Goal: Information Seeking & Learning: Learn about a topic

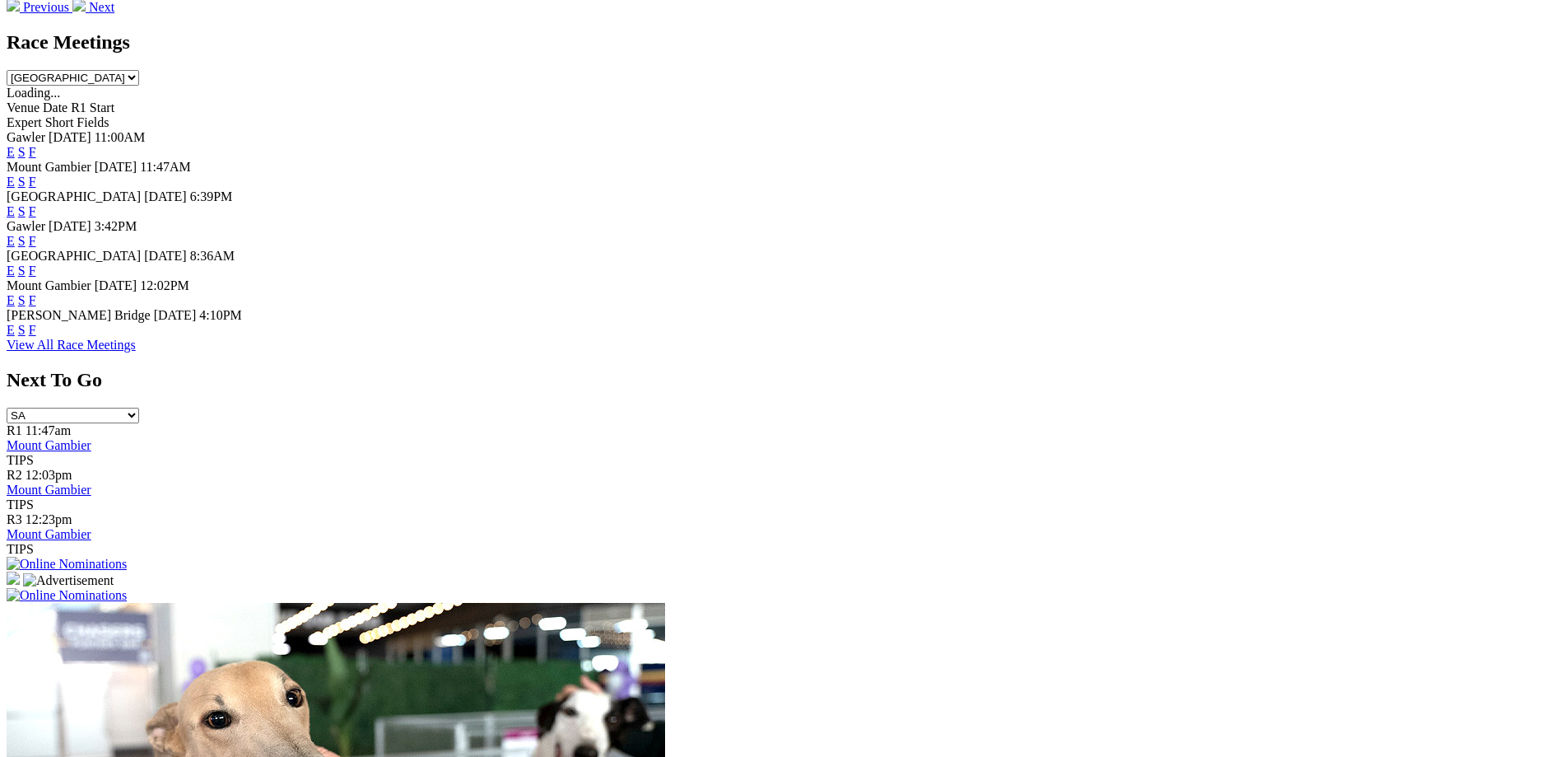
scroll to position [825, 0]
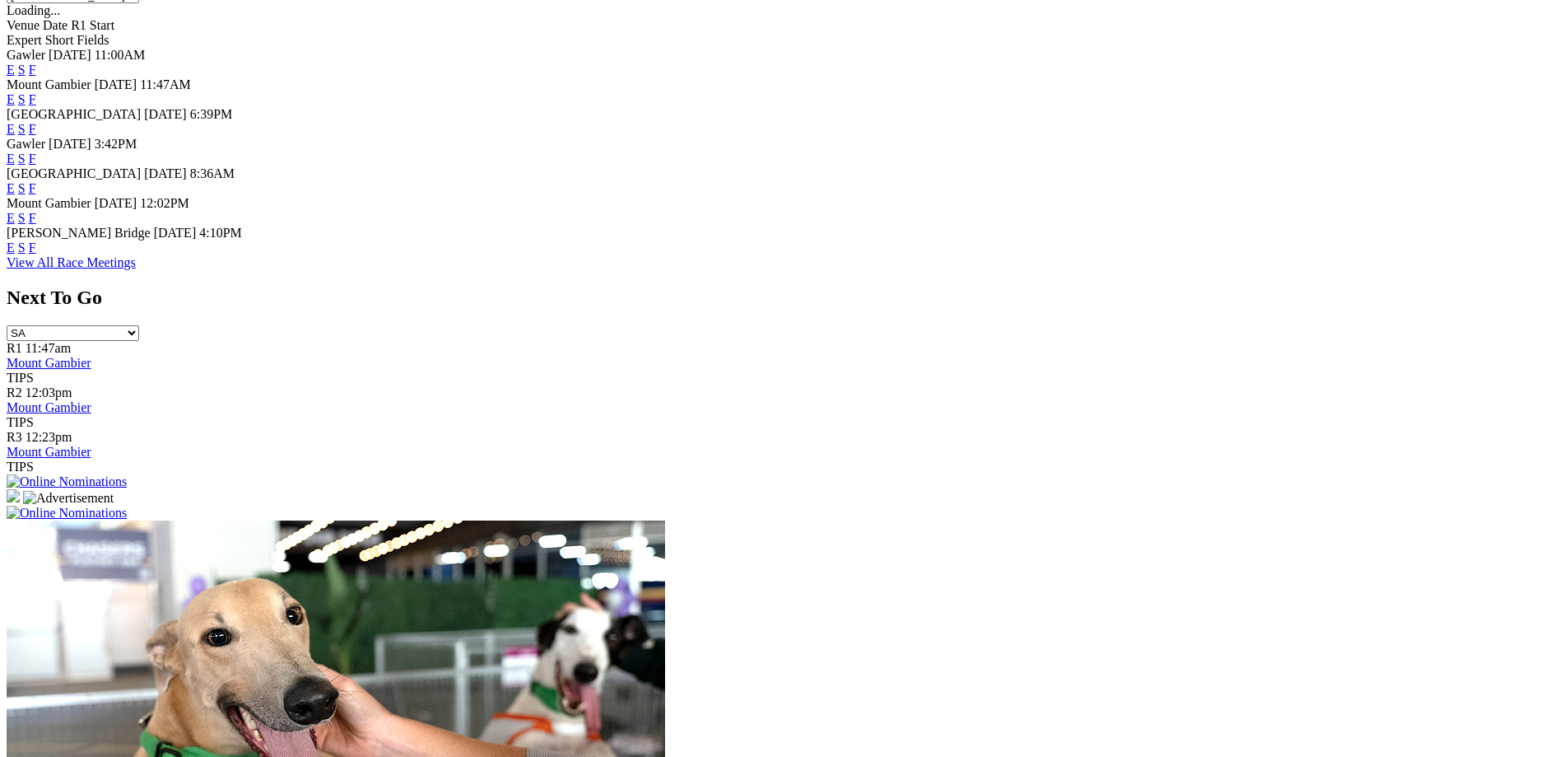
click at [14, 255] on link "E" at bounding box center [11, 247] width 9 height 14
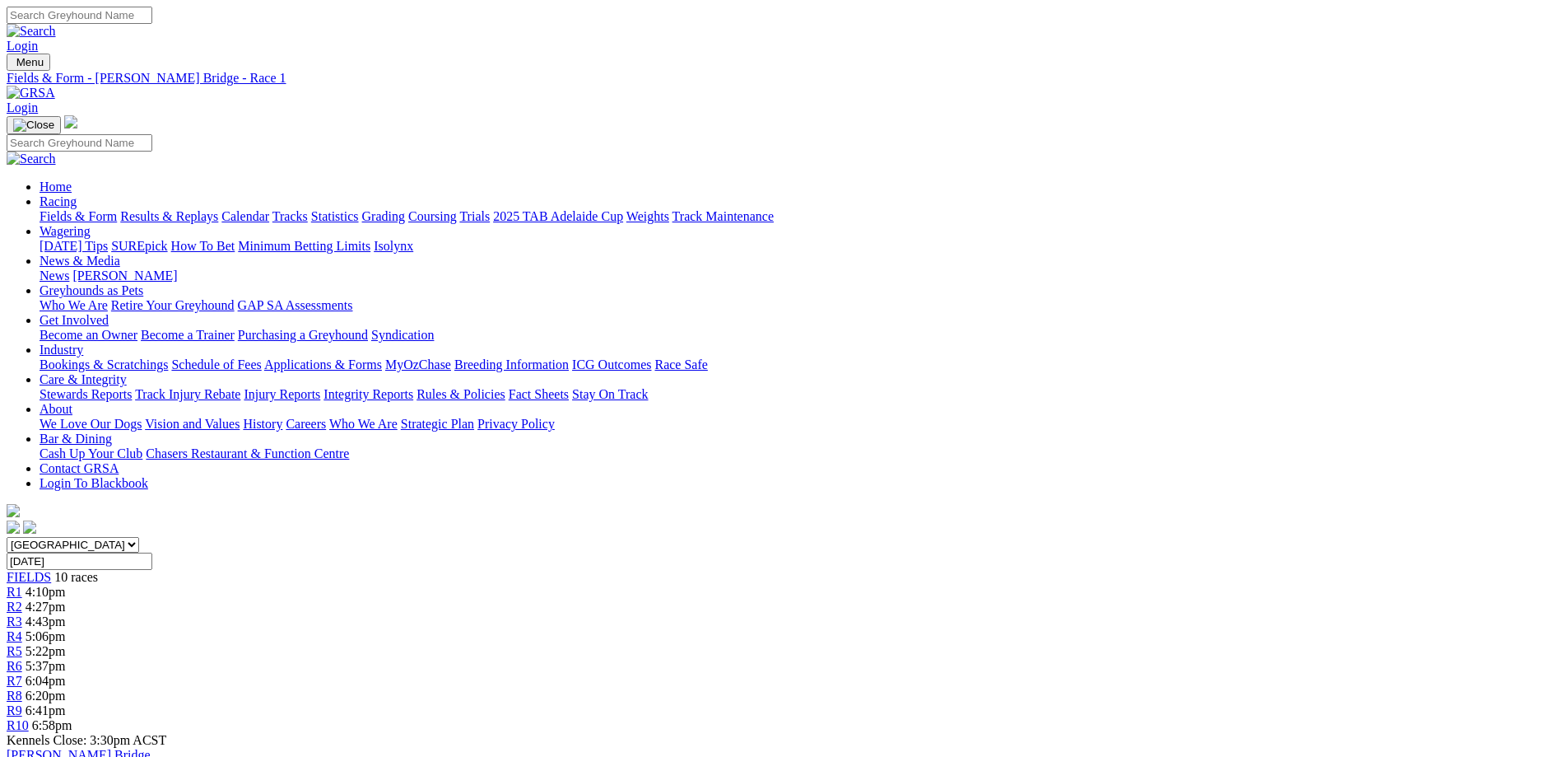
click at [1245, 718] on div "R10 6:58pm" at bounding box center [784, 724] width 1555 height 14
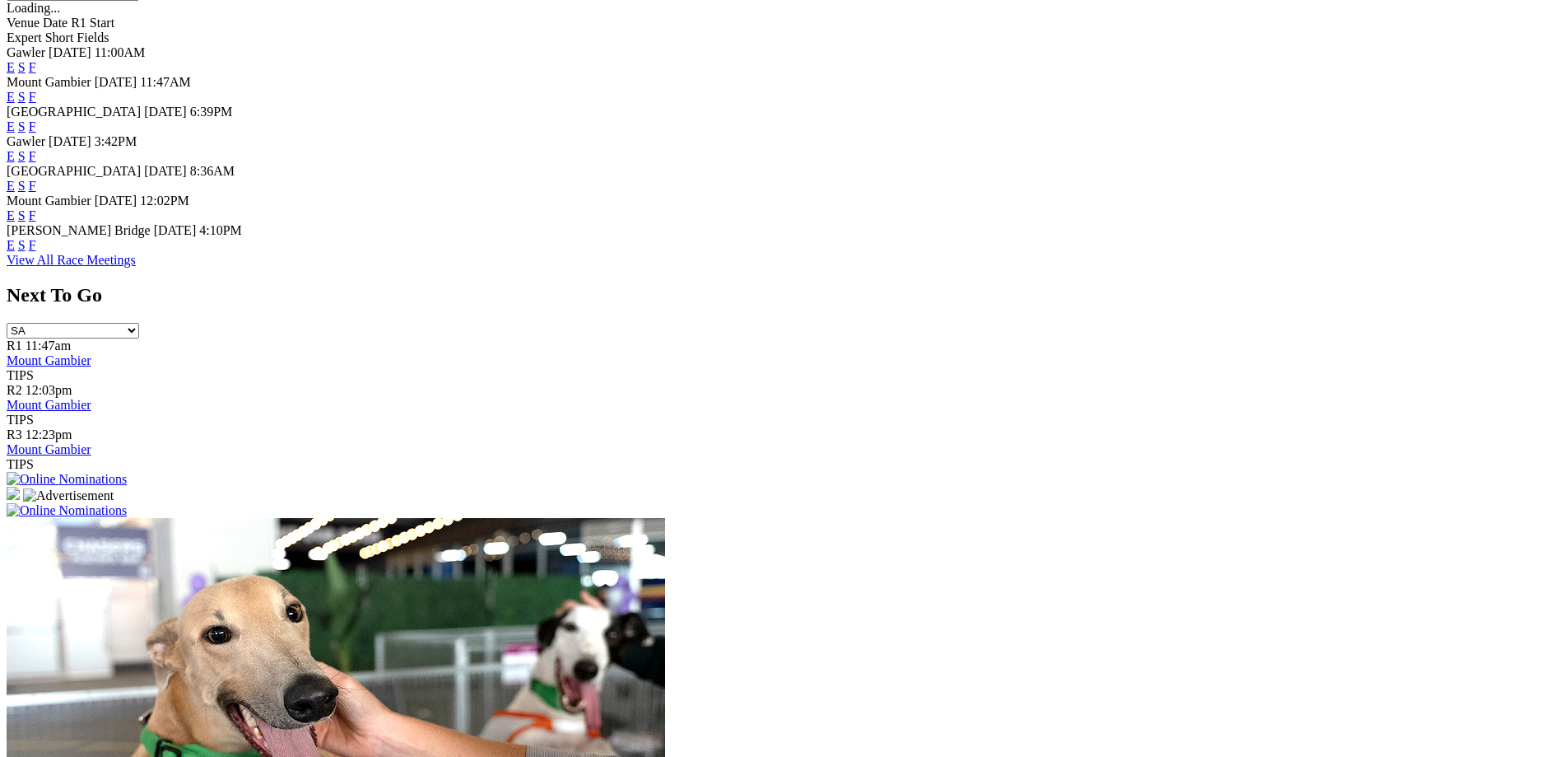
scroll to position [828, 0]
click at [14, 179] on link "E" at bounding box center [11, 186] width 9 height 14
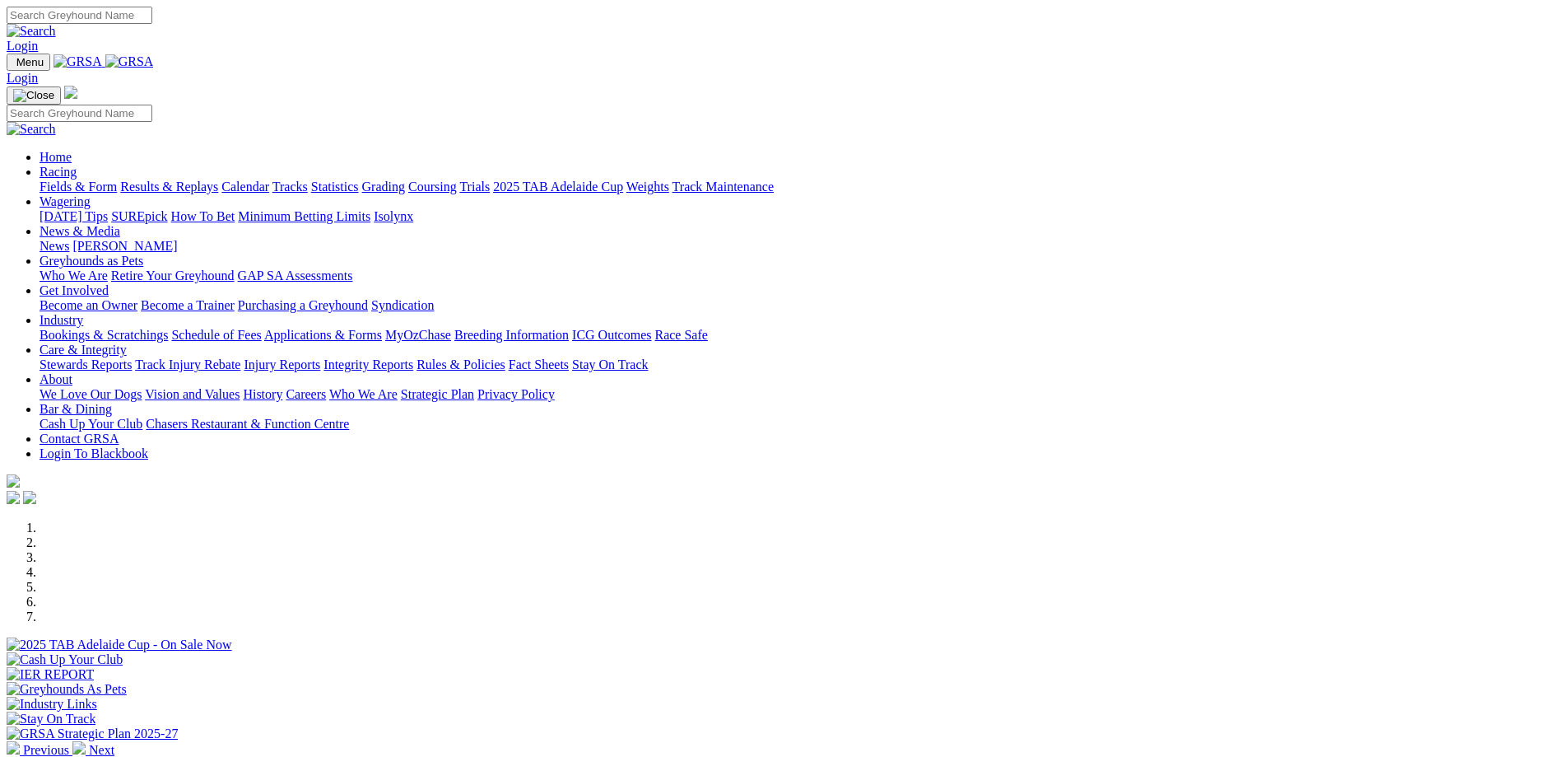
scroll to position [828, 0]
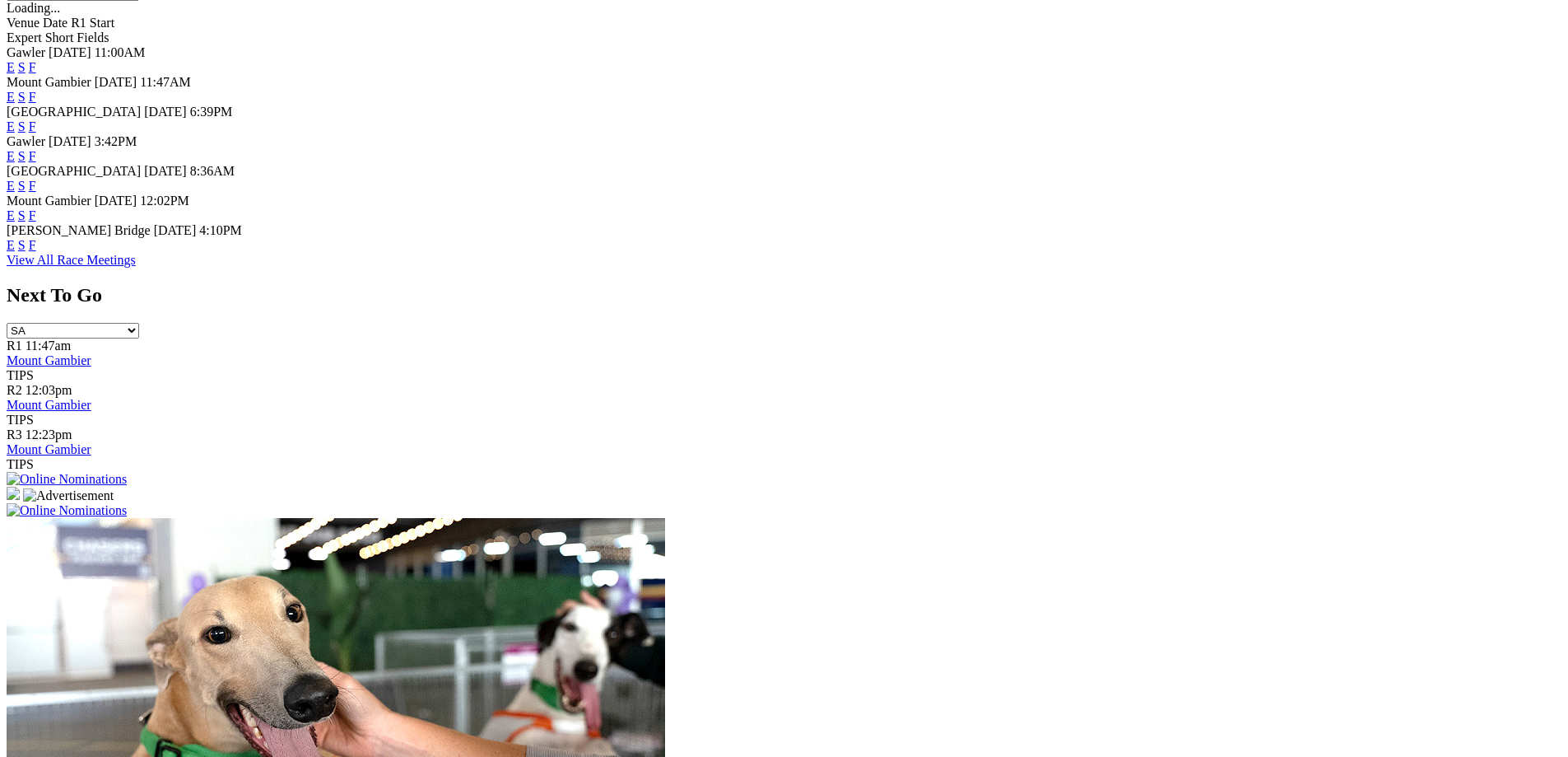
click at [14, 120] on link "E" at bounding box center [11, 126] width 9 height 14
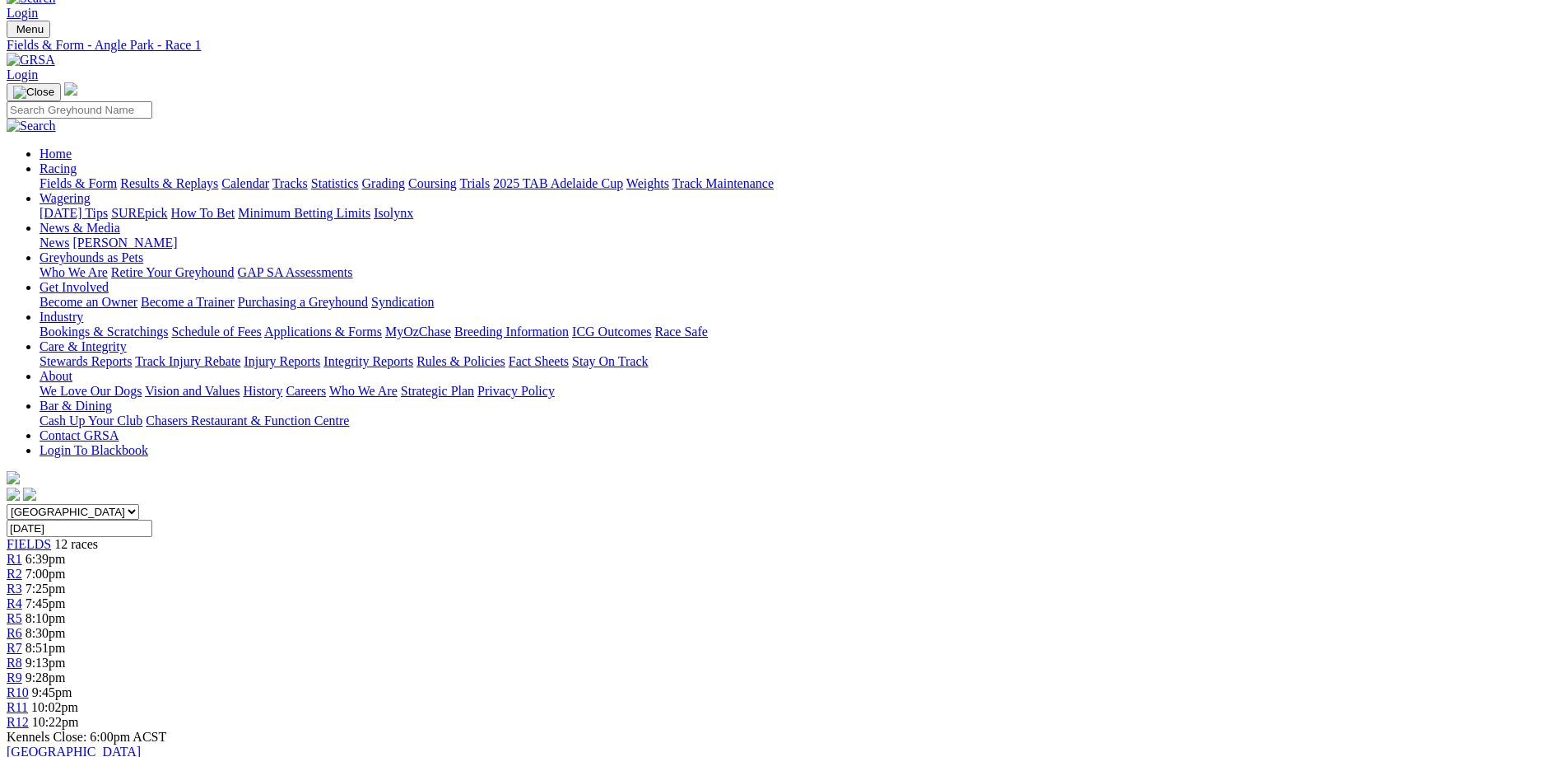
scroll to position [197, 0]
